Goal: Task Accomplishment & Management: Complete application form

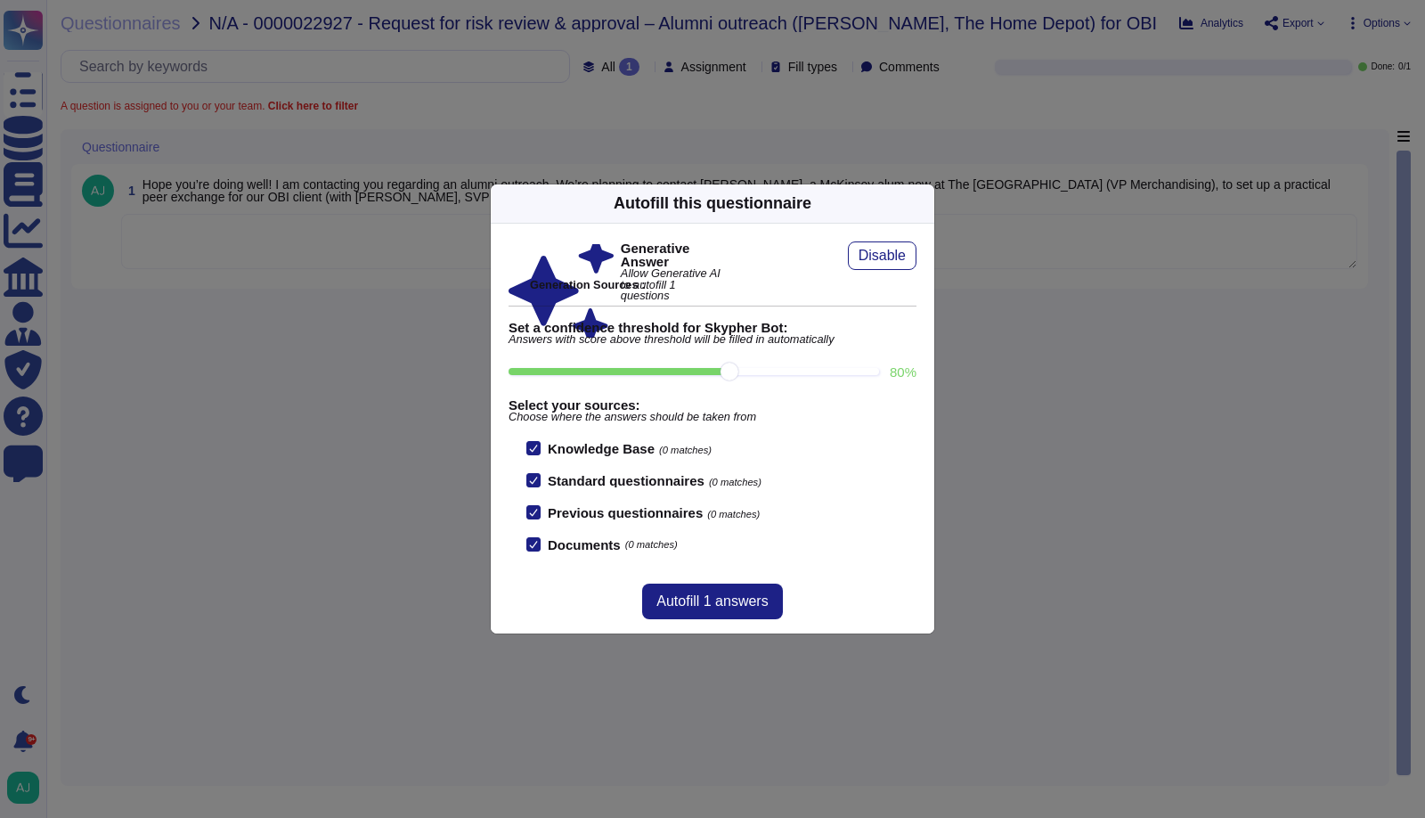
click at [927, 148] on div "Autofill this questionnaire Generative Answer Allow Generative AI to autofill 1…" at bounding box center [712, 409] width 1425 height 818
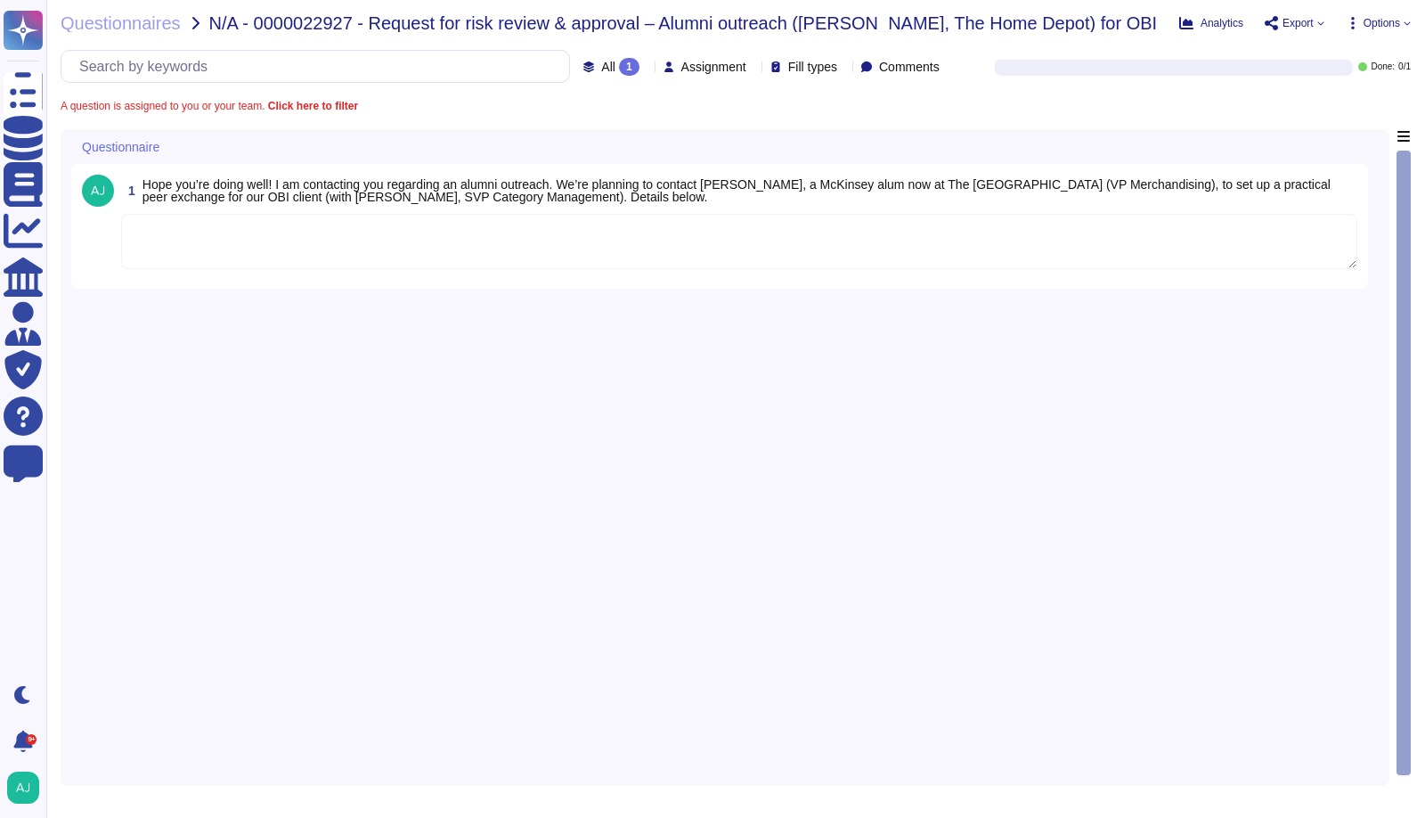
click at [482, 244] on textarea at bounding box center [739, 241] width 1236 height 55
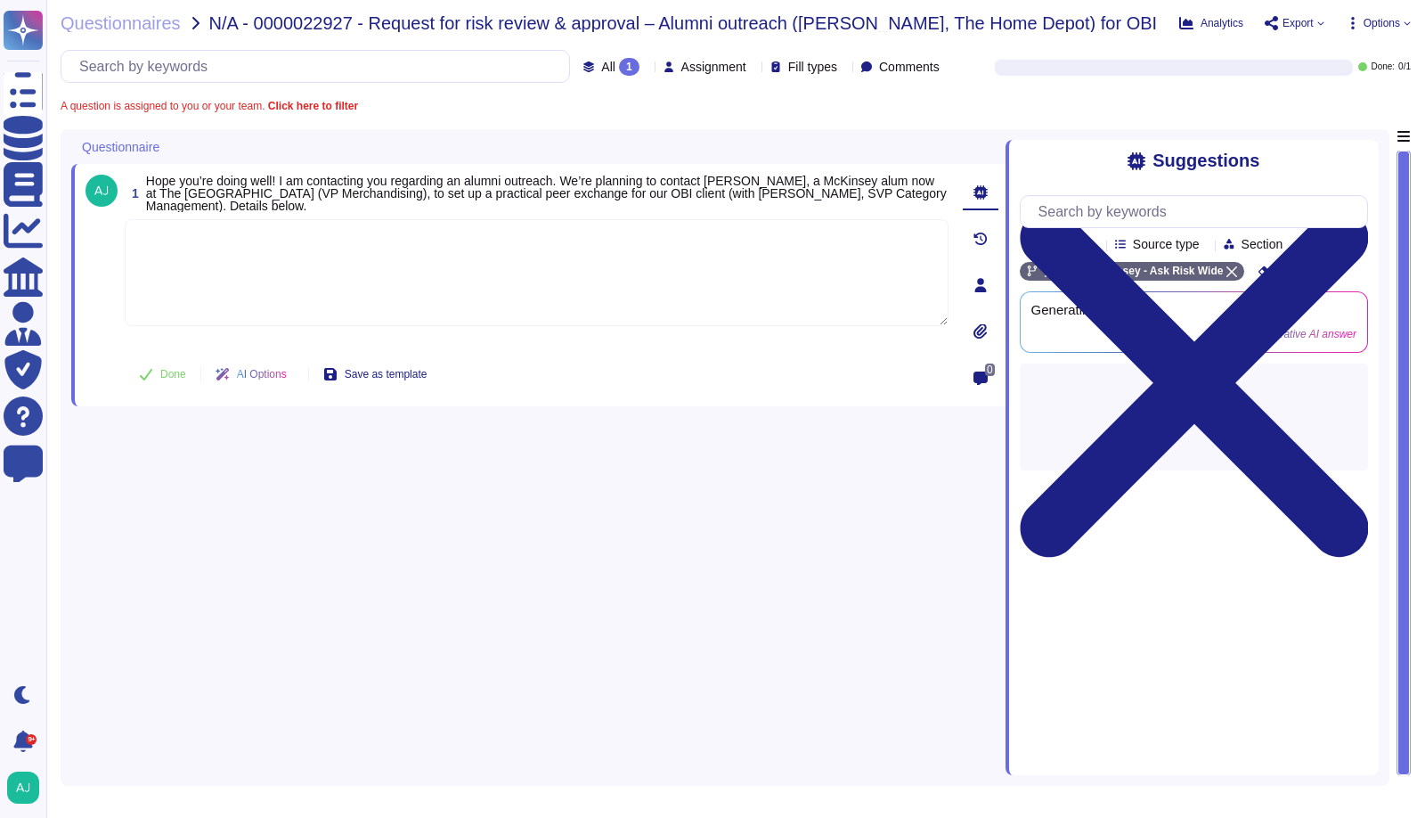
paste textarea "Indeed, our Alumni Relations team is best suited to review and provide guidance…"
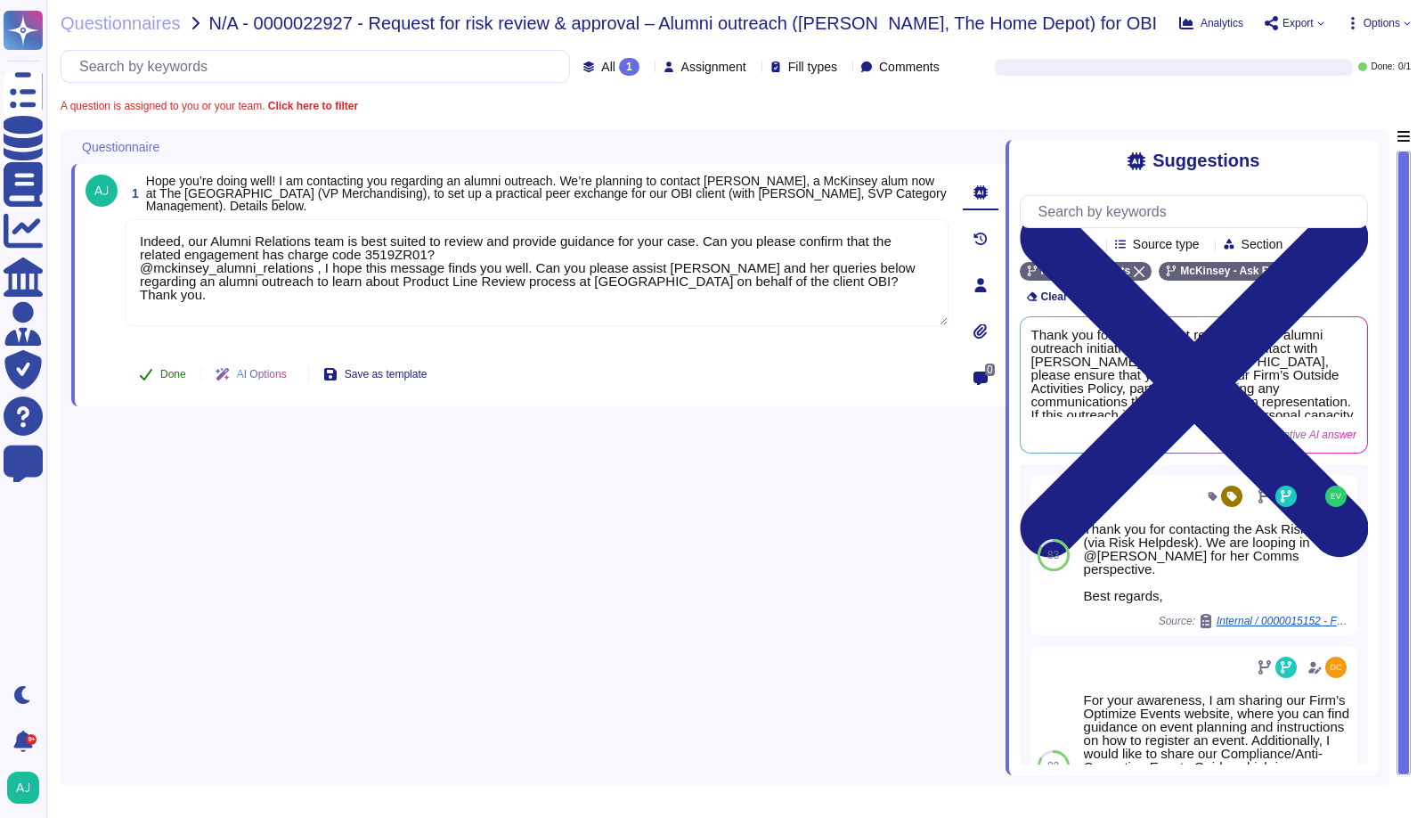
type textarea "Indeed, our Alumni Relations team is best suited to review and provide guidance…"
click at [164, 370] on span "Done" at bounding box center [173, 374] width 26 height 11
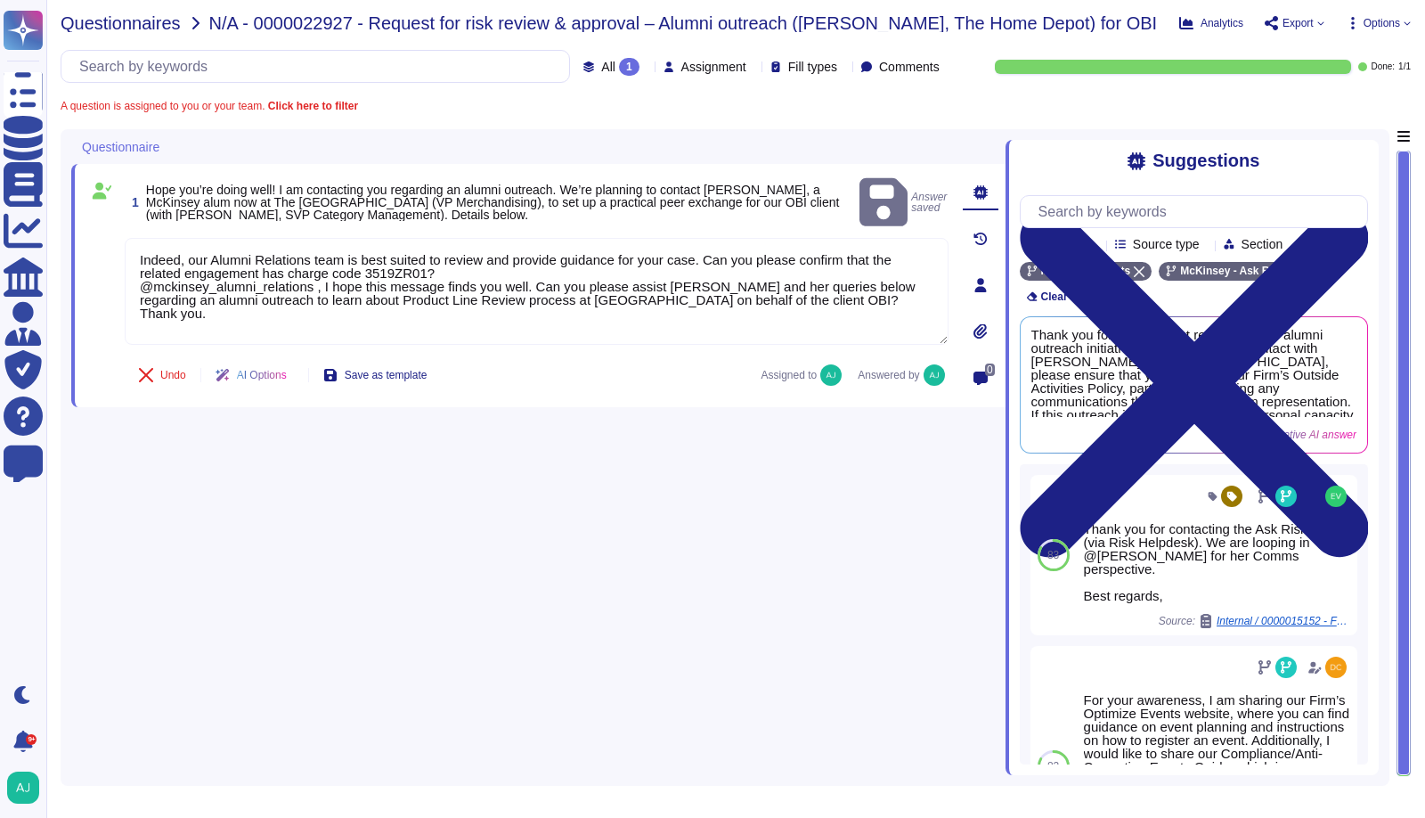
click at [149, 24] on span "Questionnaires" at bounding box center [121, 23] width 120 height 18
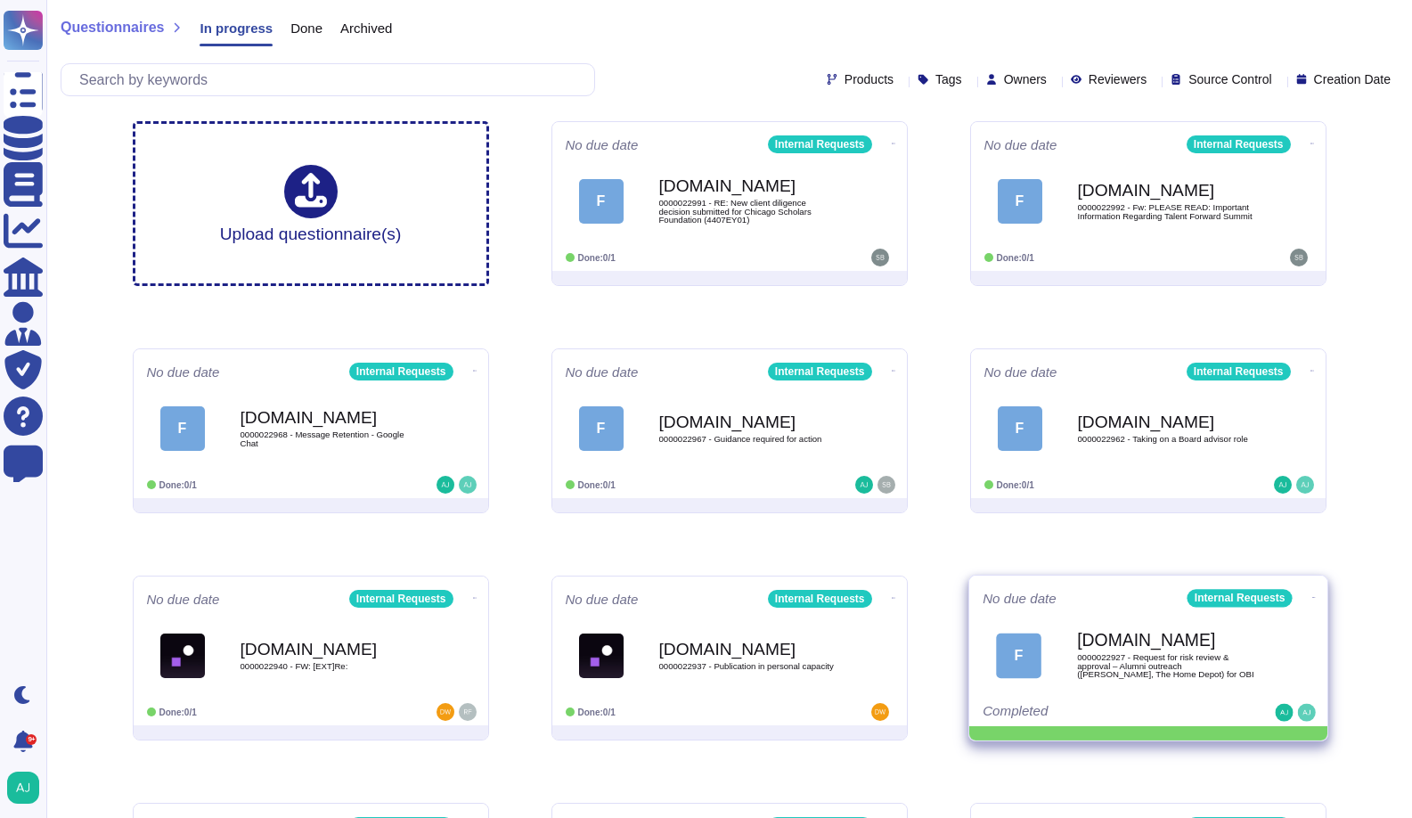
click at [1311, 595] on icon at bounding box center [1313, 597] width 4 height 4
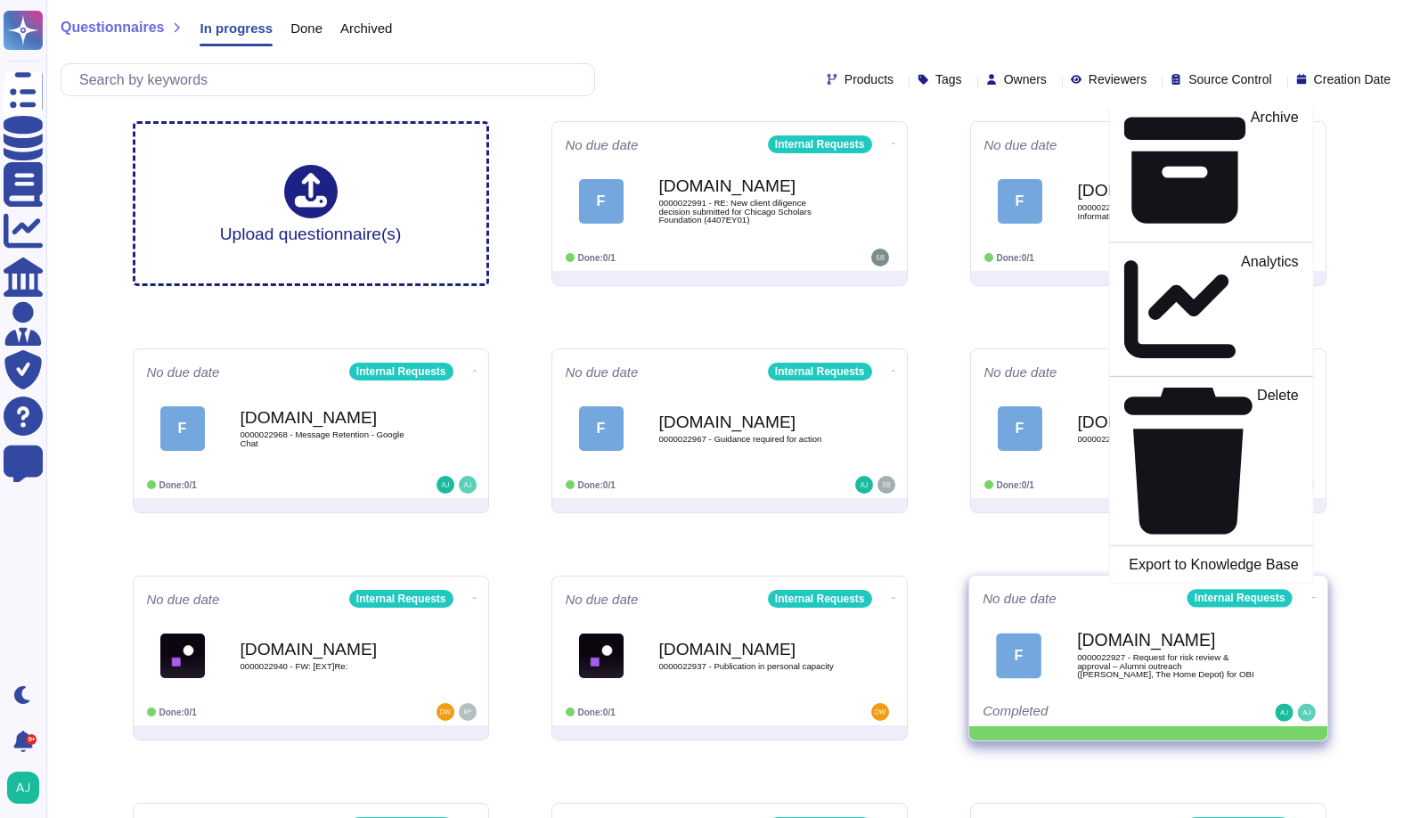
click at [1209, 102] on p "Mark as Done" at bounding box center [1254, 57] width 90 height 91
